Goal: Task Accomplishment & Management: Manage account settings

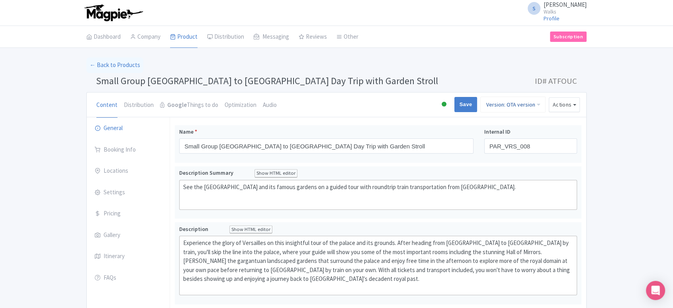
click at [532, 103] on link "Version: OTA version" at bounding box center [513, 104] width 65 height 16
click at [514, 159] on link "Unnamed Version" at bounding box center [508, 160] width 76 height 12
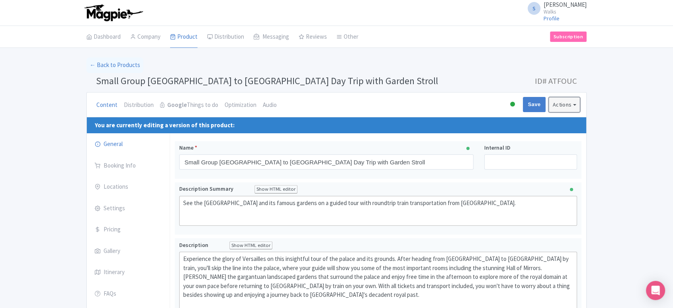
click at [567, 104] on button "Actions" at bounding box center [564, 104] width 31 height 15
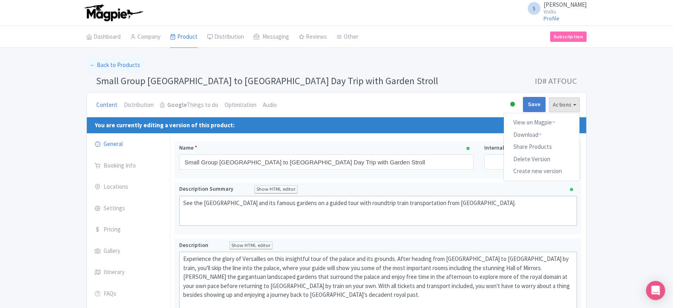
click at [512, 106] on div at bounding box center [512, 104] width 5 height 5
click at [456, 104] on div "Content Distribution Google Things to do Optimization Audio Active Inactive Bui…" at bounding box center [337, 104] width 500 height 25
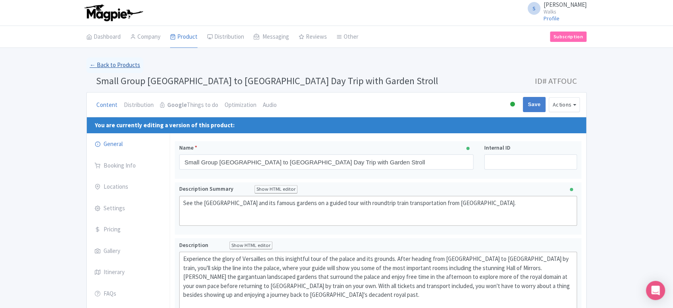
click at [106, 67] on link "← Back to Products" at bounding box center [114, 65] width 57 height 16
